Goal: Find specific page/section: Find specific page/section

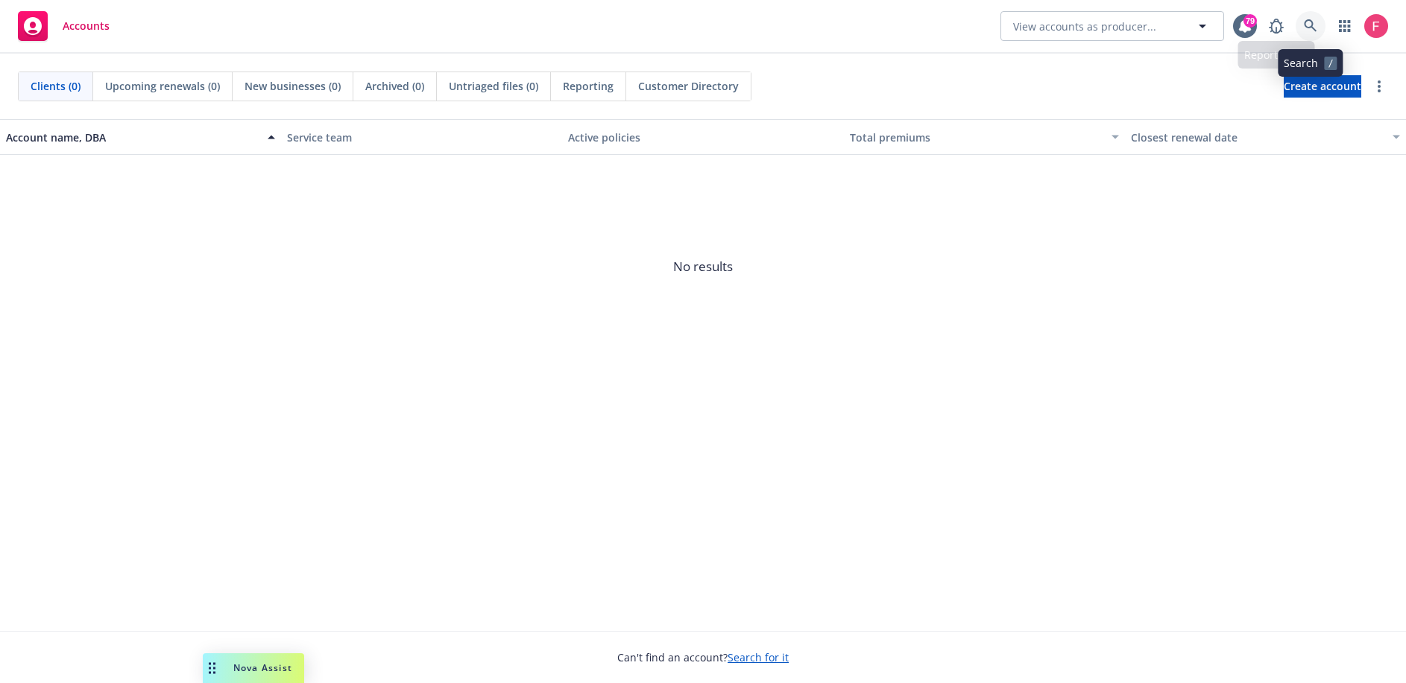
click at [1303, 29] on icon at bounding box center [1309, 25] width 13 height 13
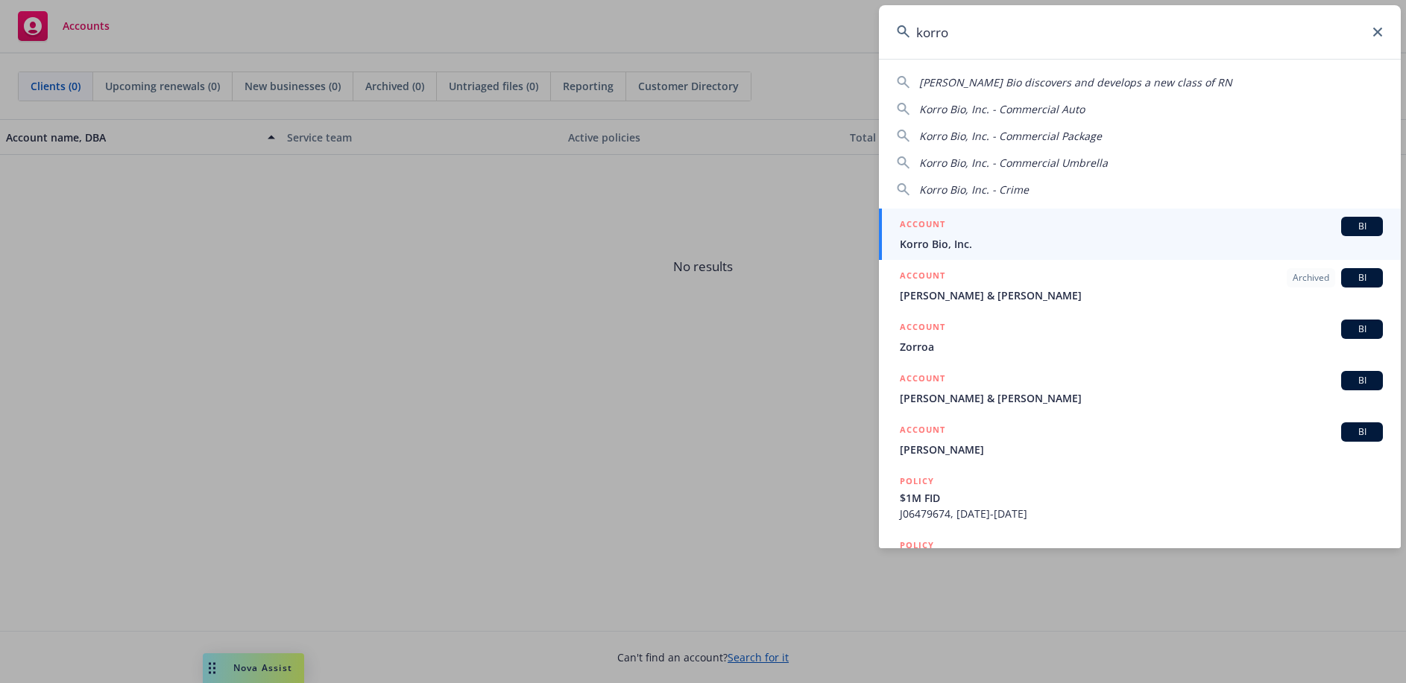
type input "korro"
click at [1013, 234] on div "ACCOUNT BI" at bounding box center [1141, 226] width 483 height 19
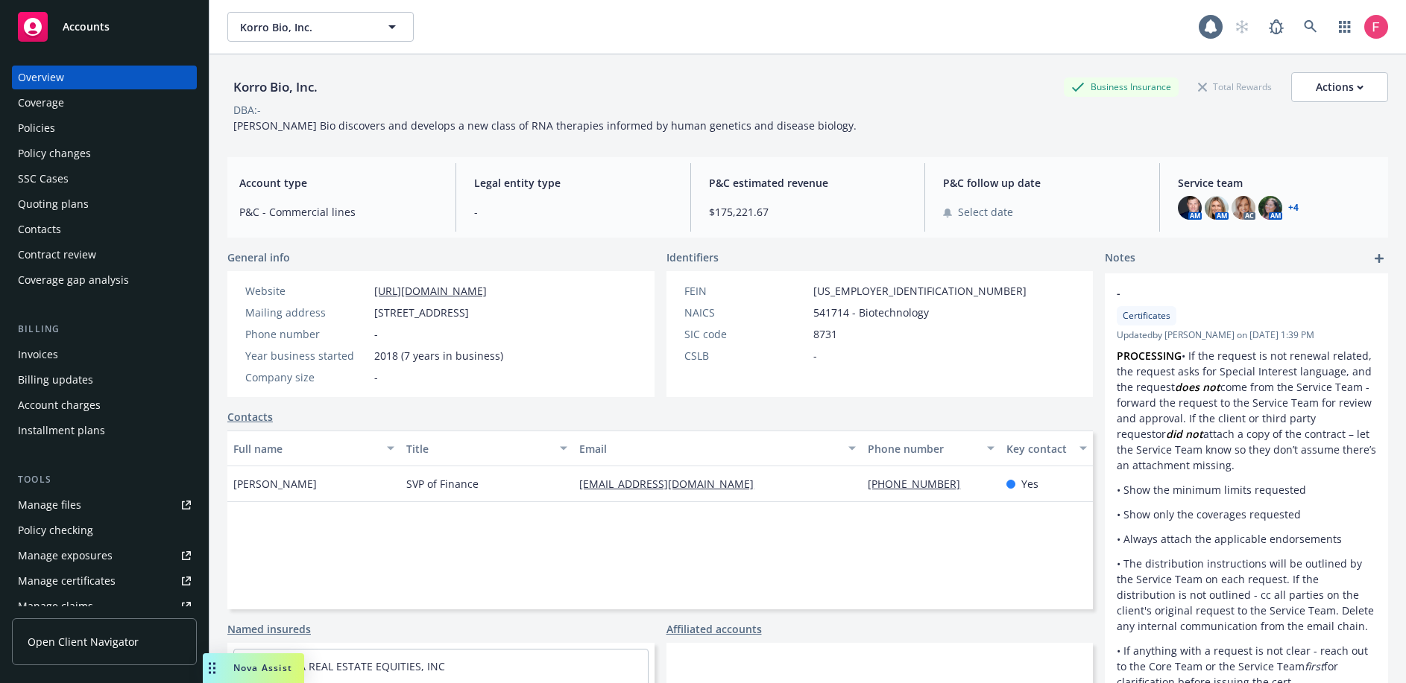
click at [41, 138] on div "Policies" at bounding box center [36, 128] width 37 height 24
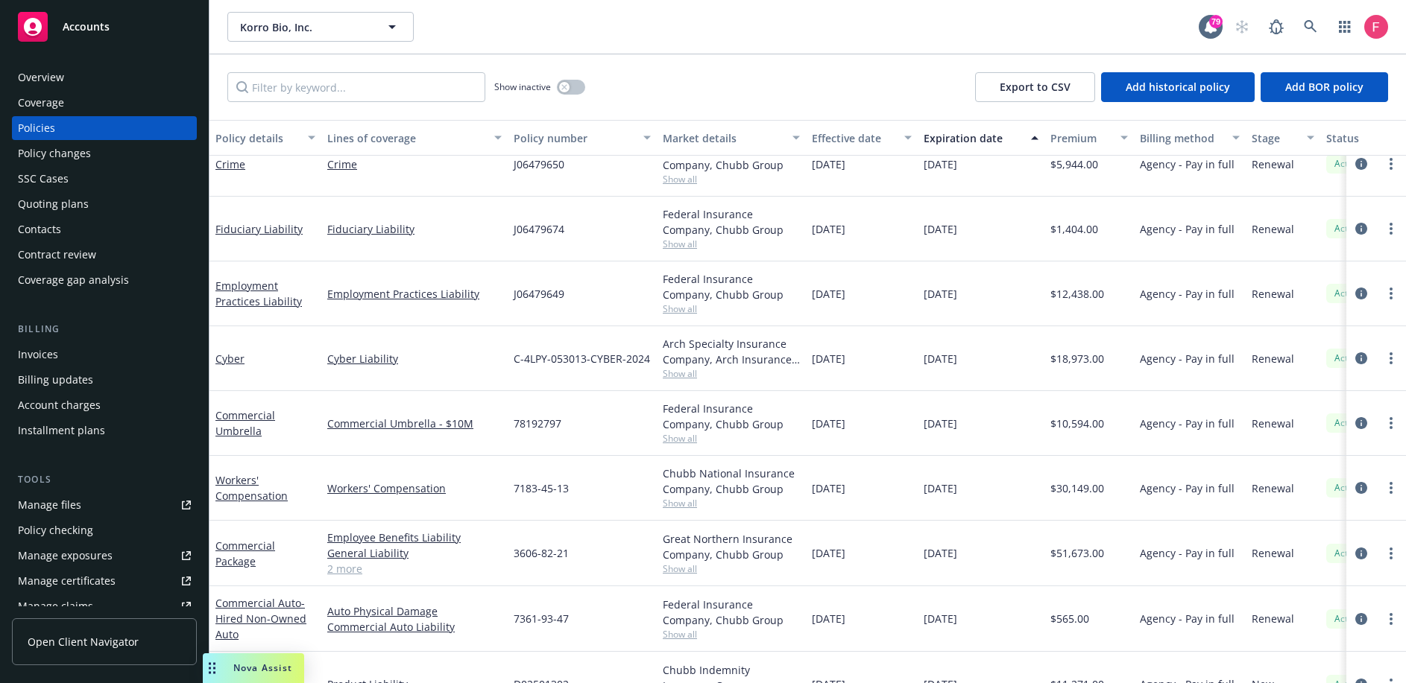
scroll to position [686, 0]
